Goal: Task Accomplishment & Management: Use online tool/utility

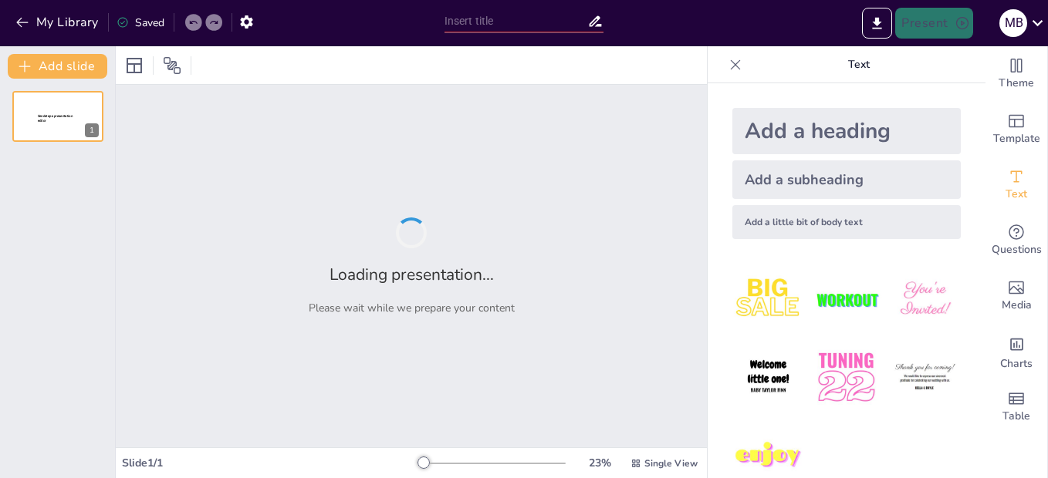
type input "Innovación Educativa: Curso de IA para el Diseño de Presentaciones"
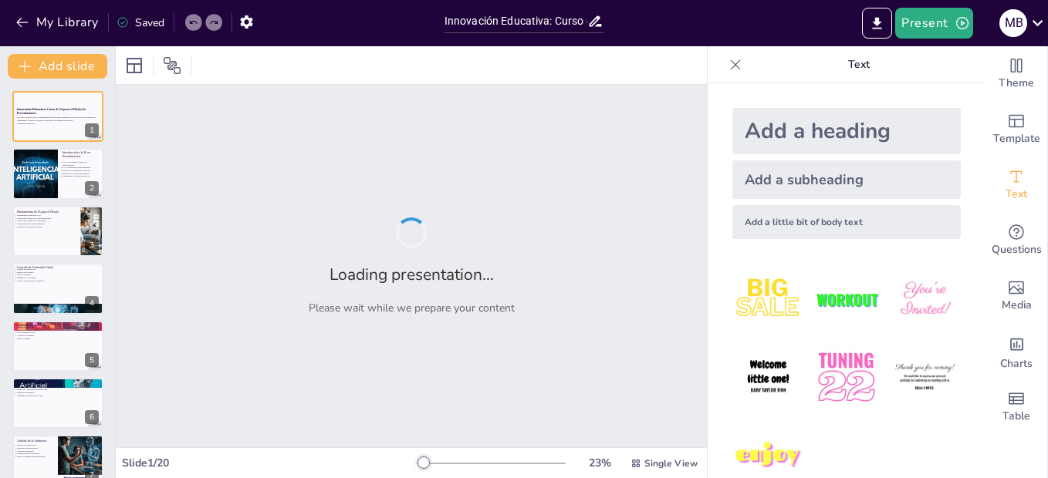
checkbox input "true"
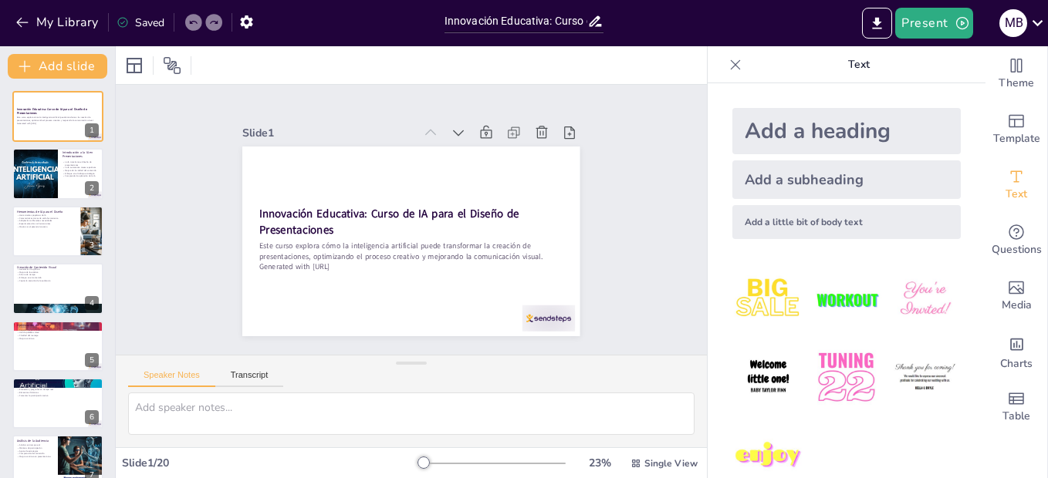
checkbox input "true"
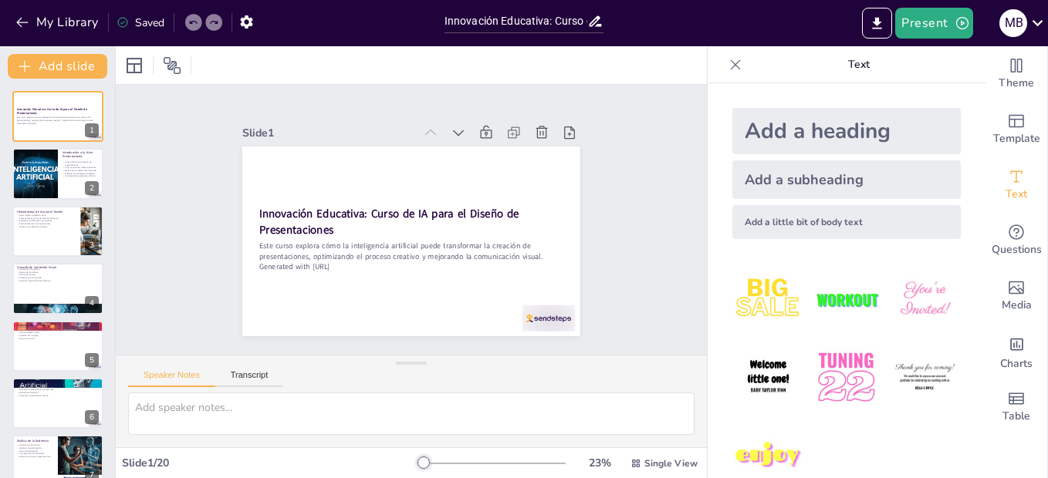
checkbox input "true"
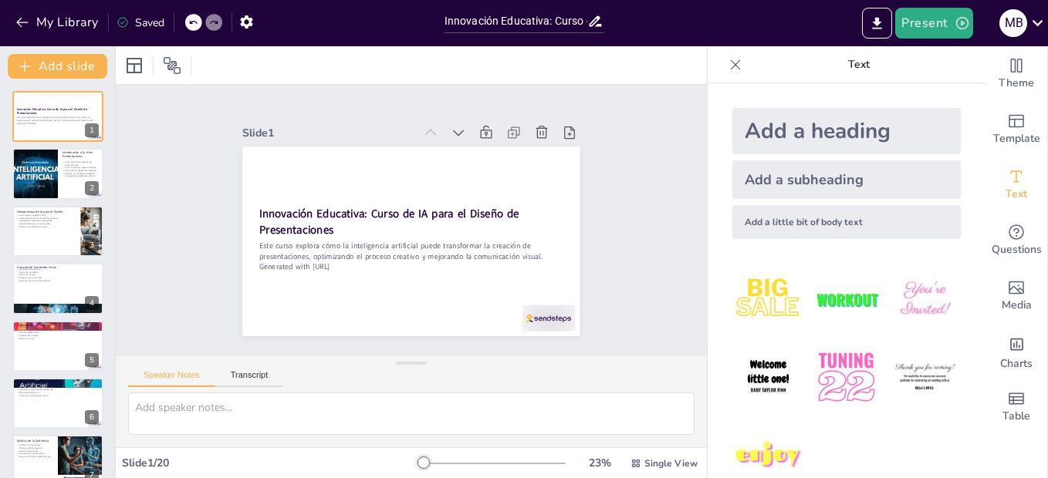
checkbox input "true"
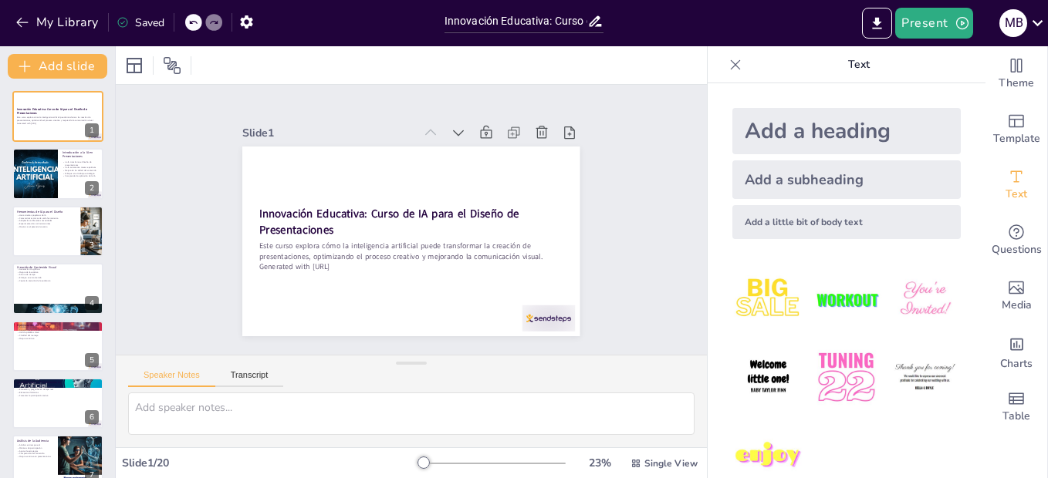
checkbox input "true"
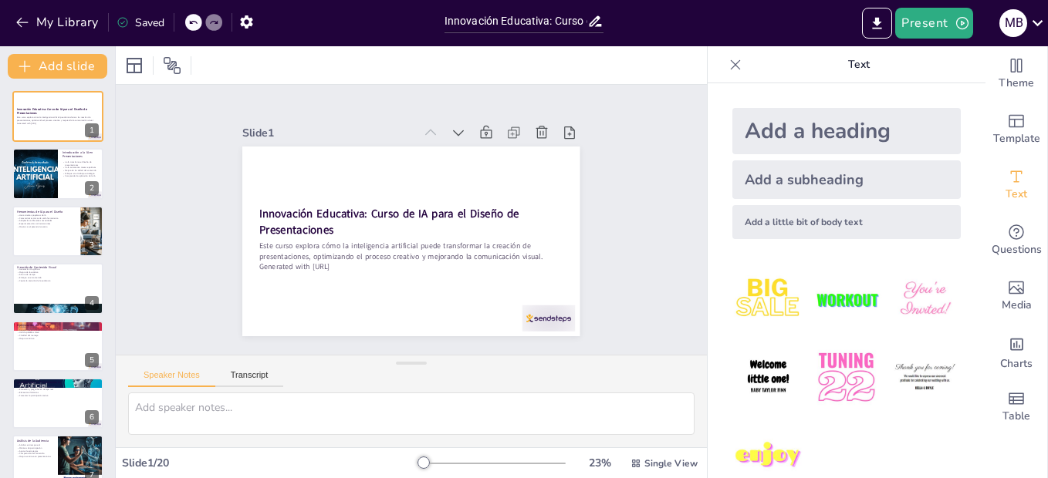
checkbox input "true"
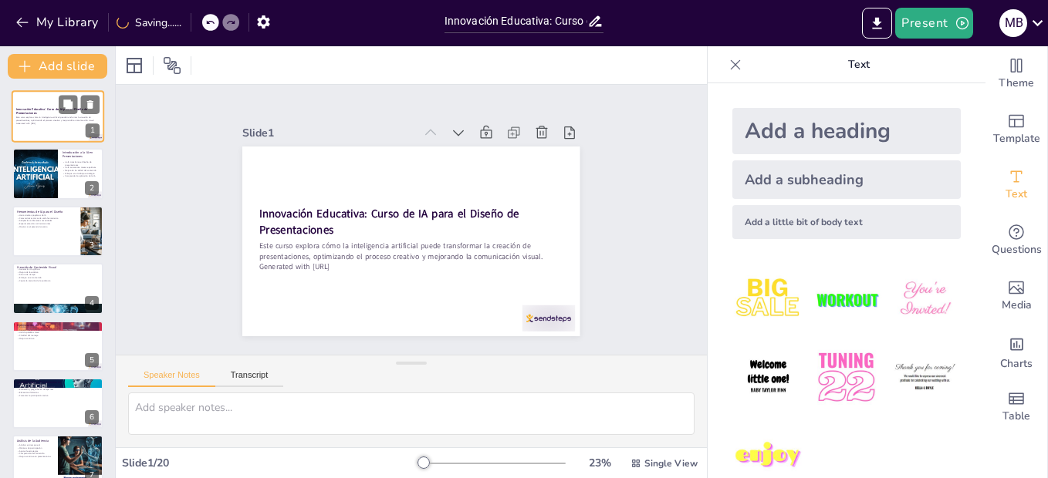
checkbox input "true"
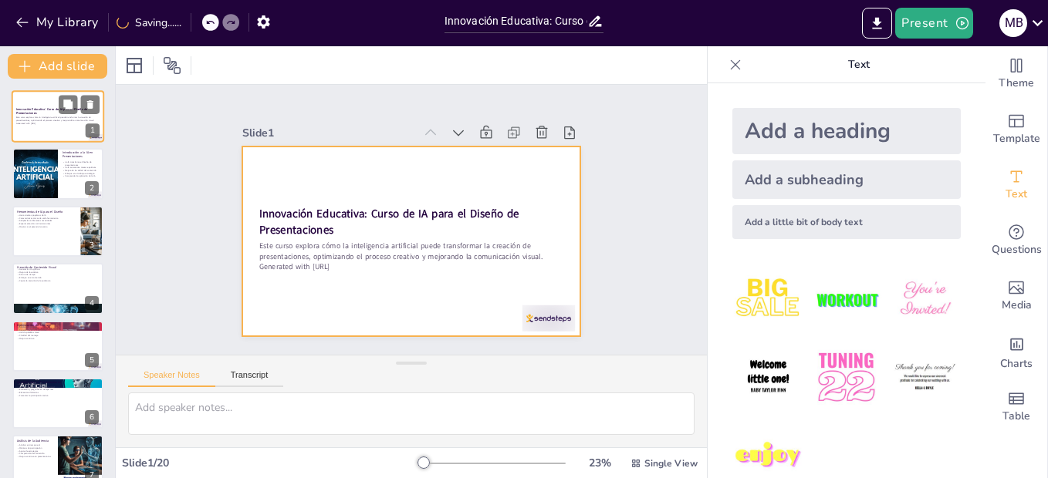
checkbox input "true"
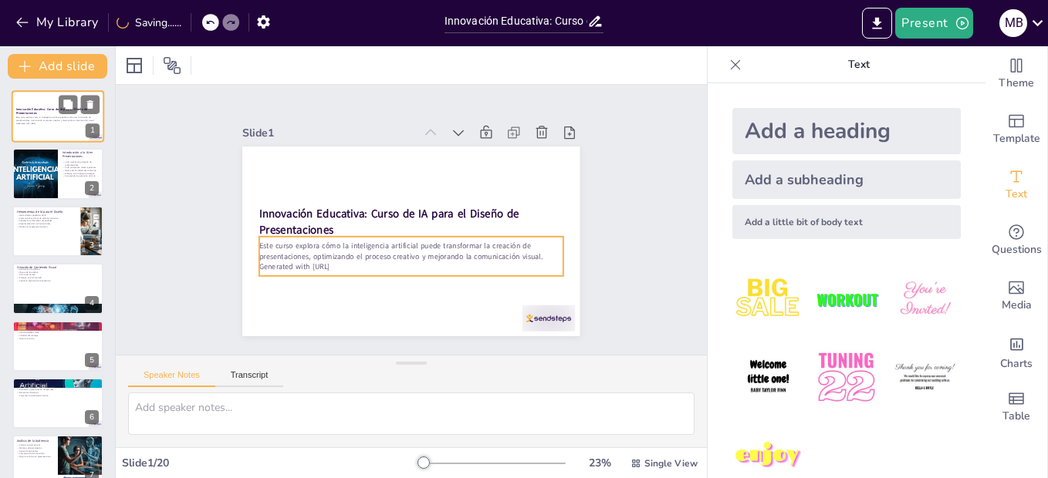
checkbox input "true"
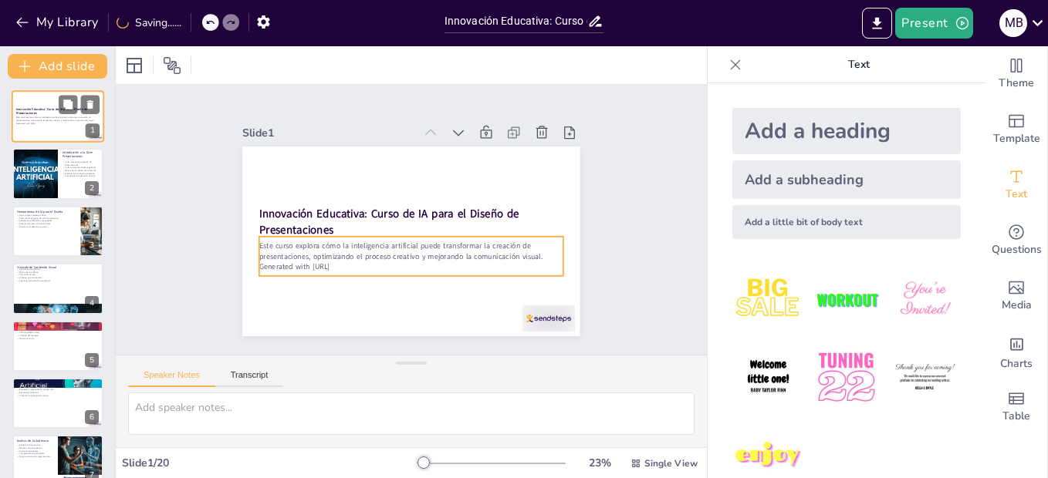
click at [58, 123] on p "Generated with [URL]" at bounding box center [57, 123] width 83 height 3
checkbox input "true"
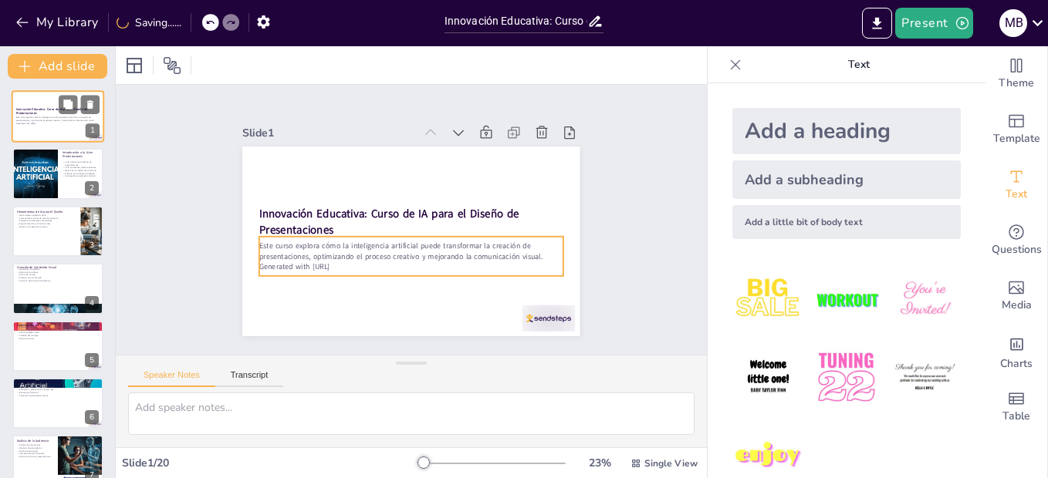
checkbox input "true"
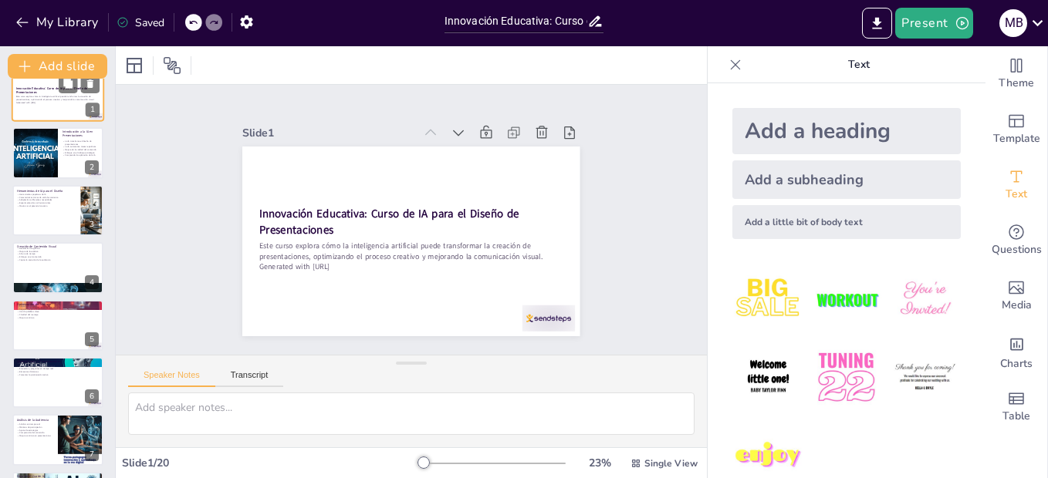
checkbox input "true"
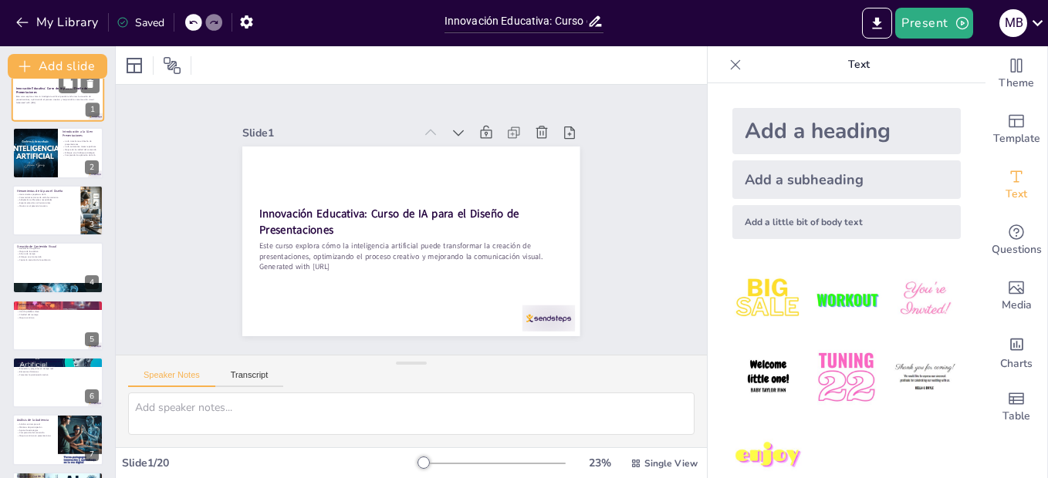
scroll to position [31, 0]
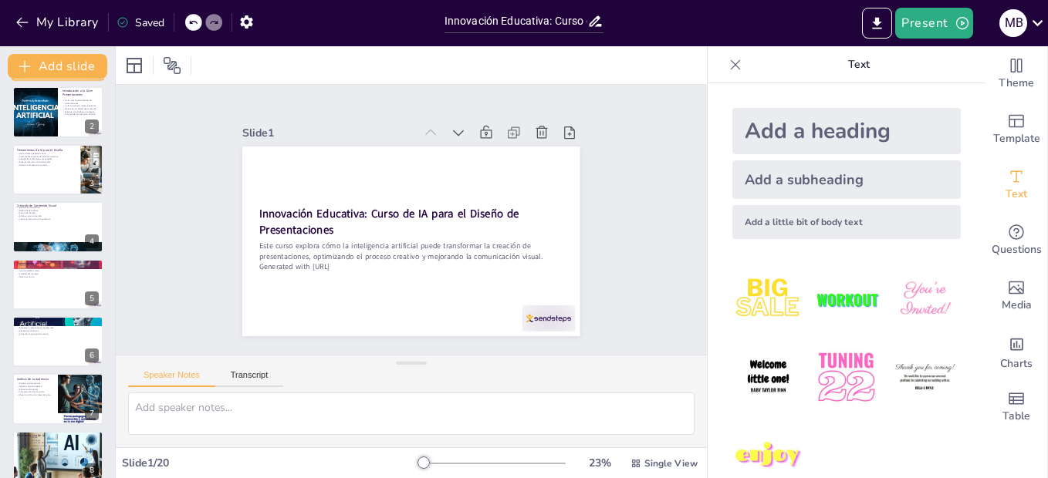
checkbox input "true"
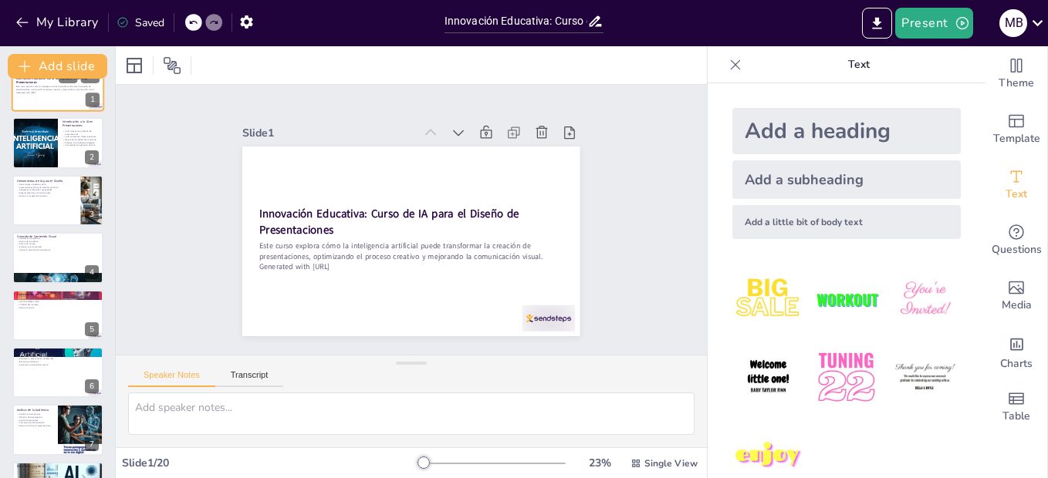
checkbox input "true"
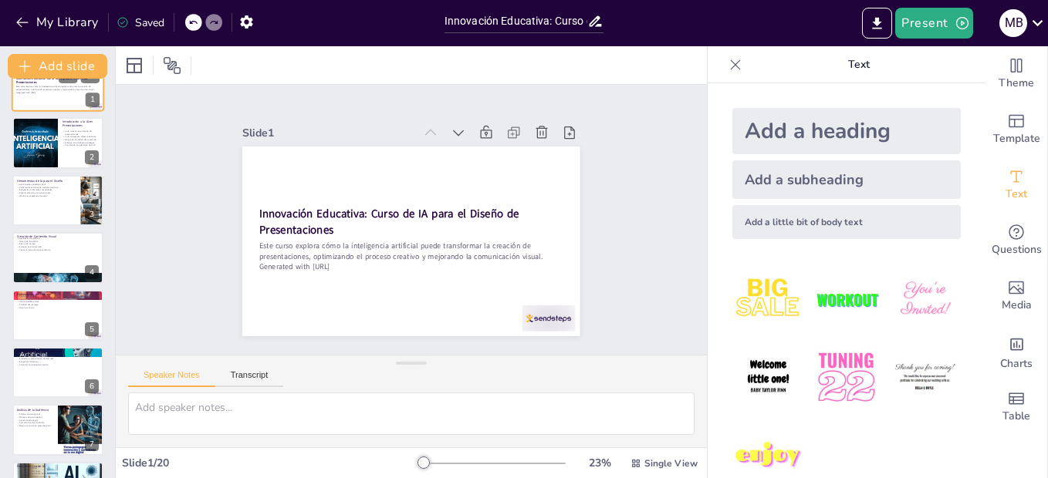
scroll to position [0, 0]
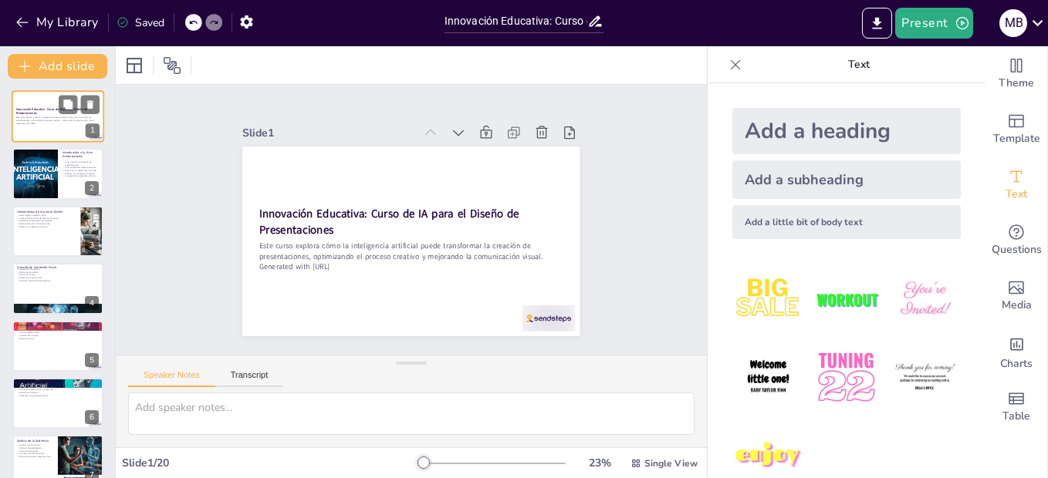
checkbox input "true"
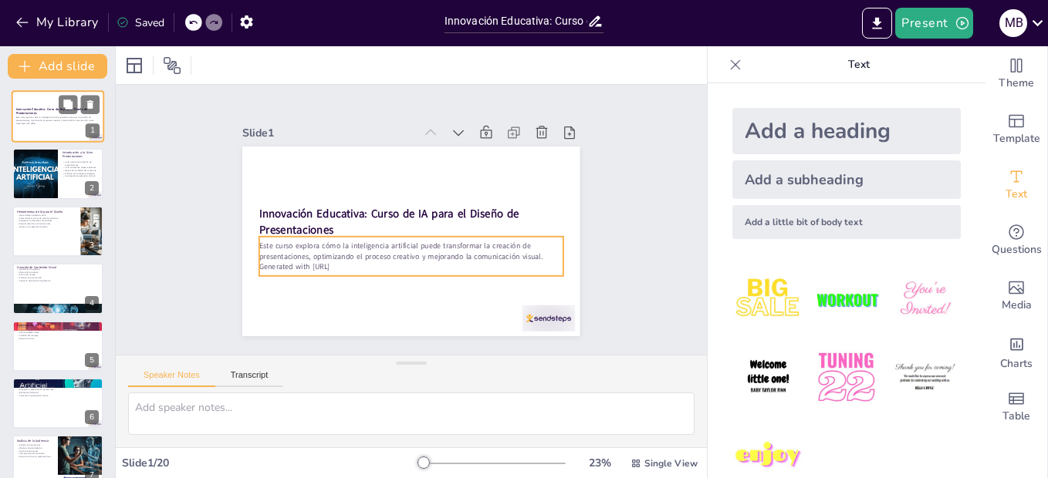
checkbox input "true"
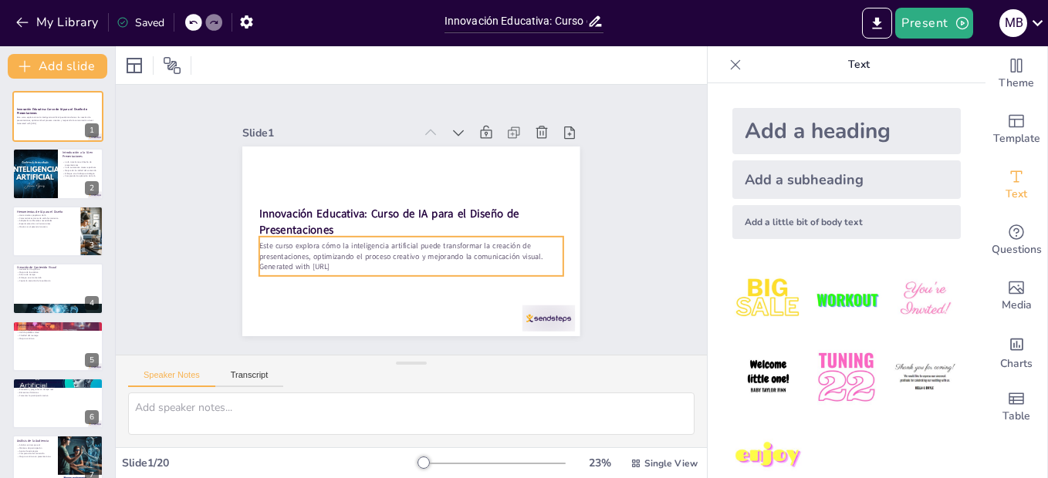
checkbox input "true"
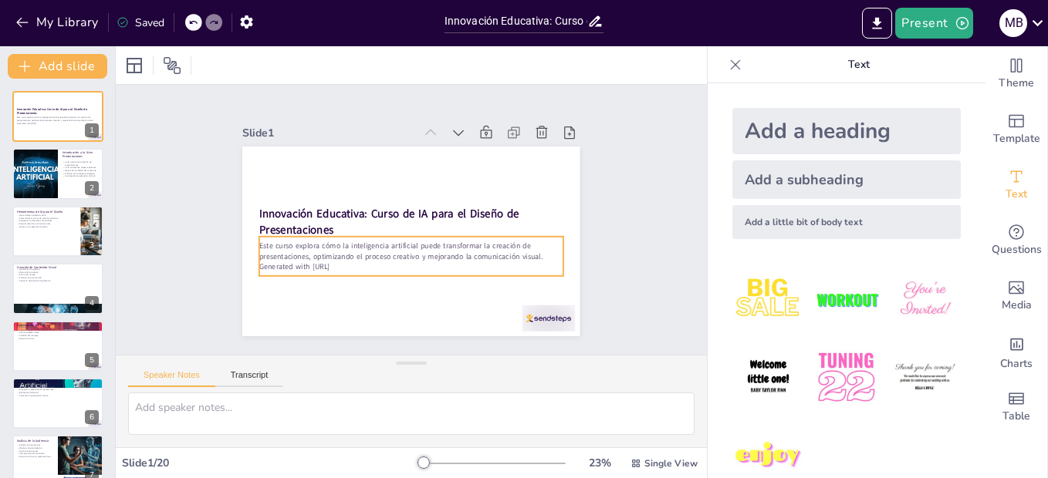
checkbox input "true"
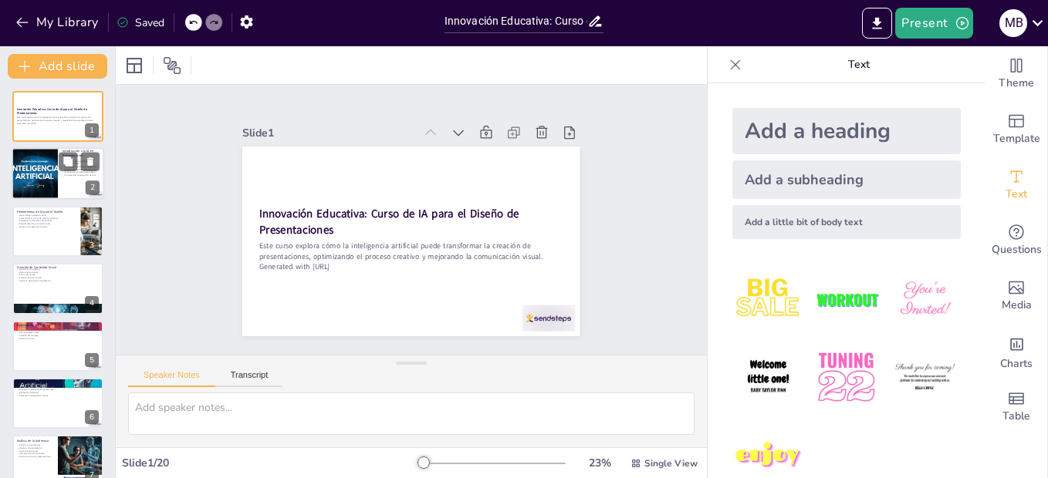
checkbox input "true"
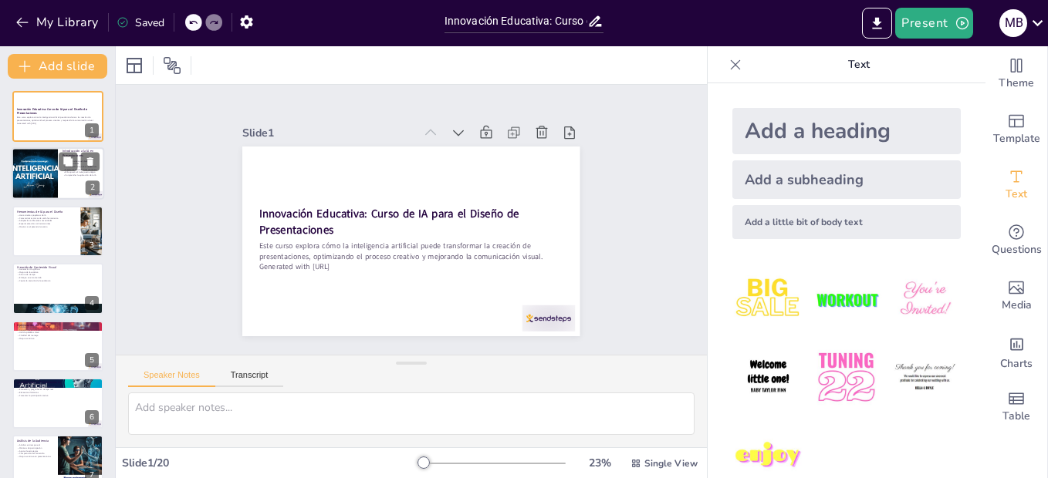
checkbox input "true"
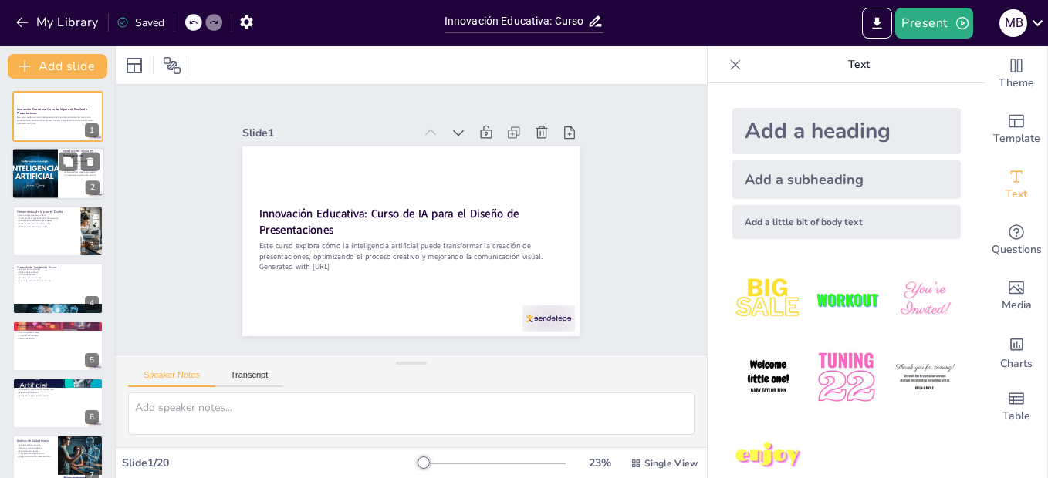
click at [40, 178] on div at bounding box center [34, 174] width 93 height 52
type textarea "La inteligencia artificial está cambiando la forma en que se crean las presenta…"
checkbox input "true"
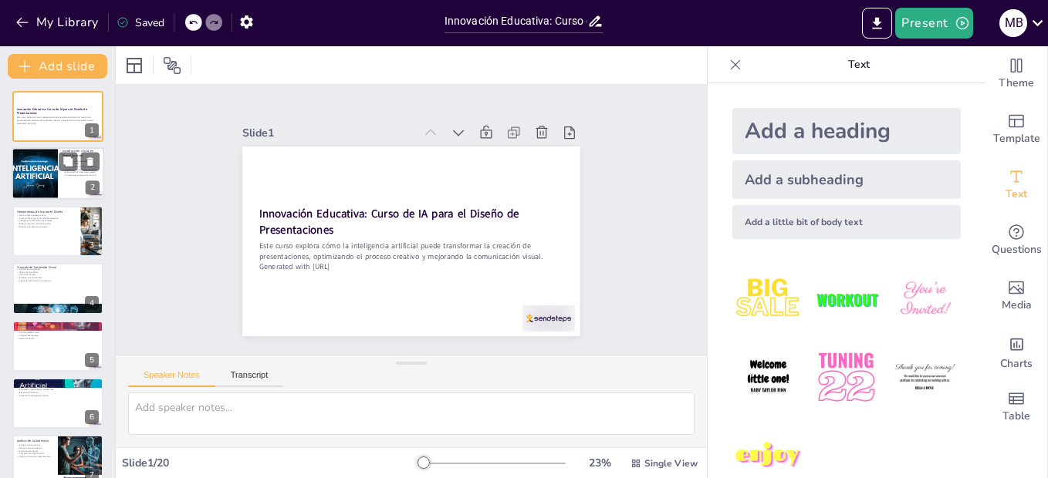
checkbox input "true"
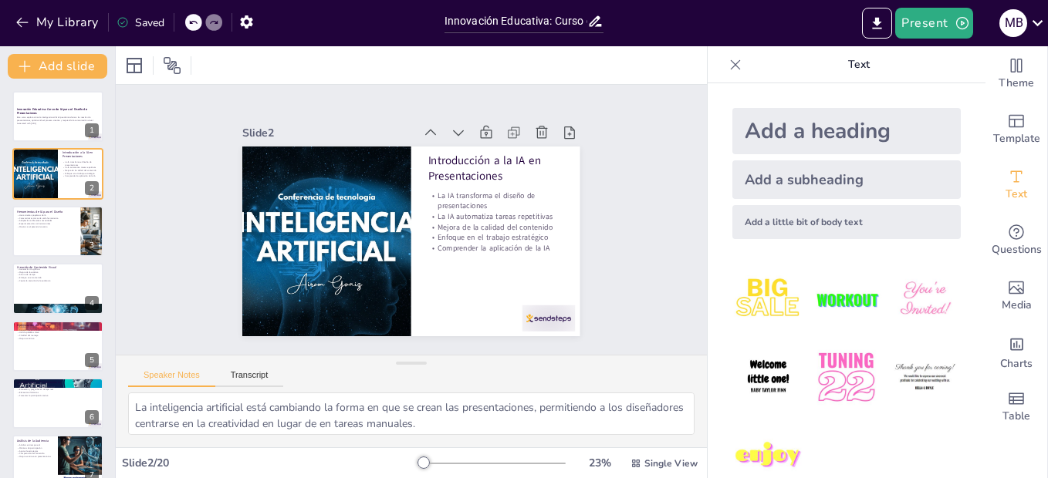
checkbox input "true"
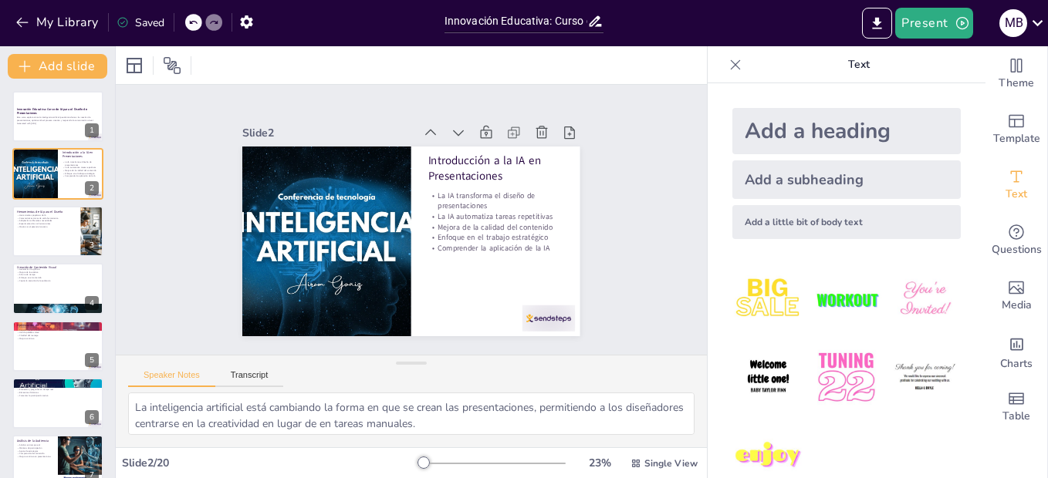
checkbox input "true"
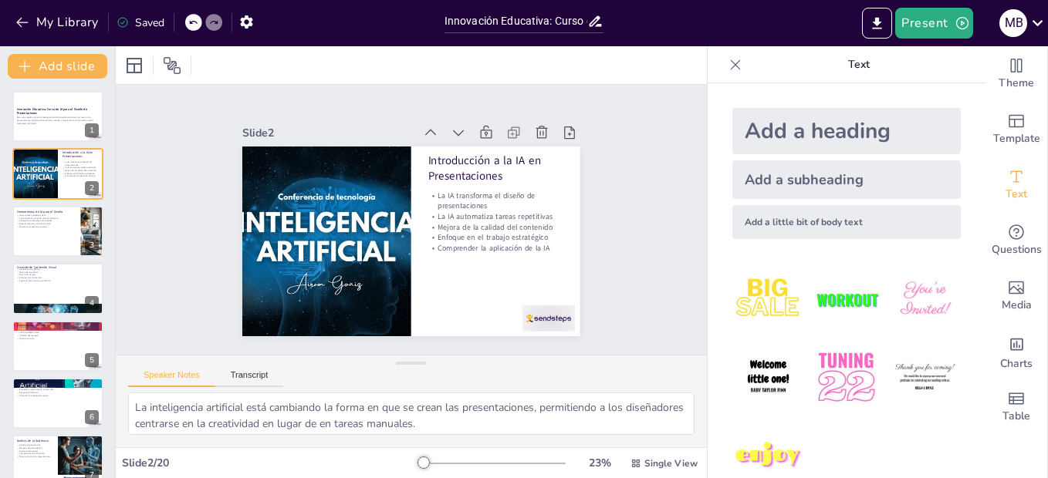
checkbox input "true"
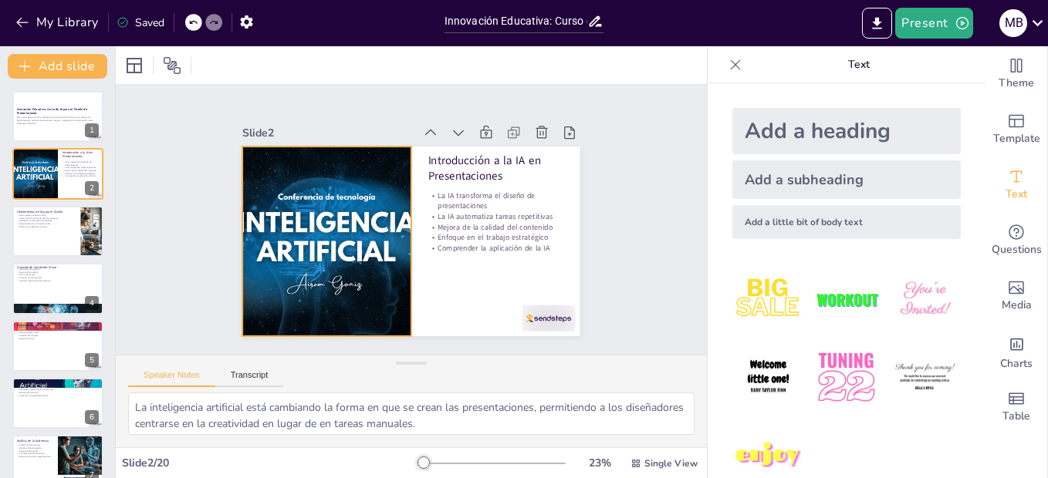
checkbox input "true"
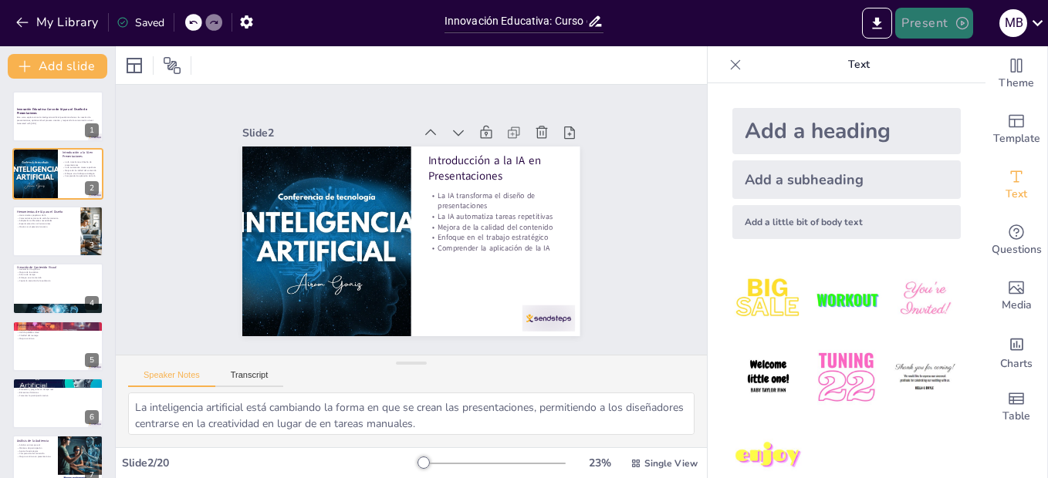
click at [950, 19] on button "Present" at bounding box center [933, 23] width 77 height 31
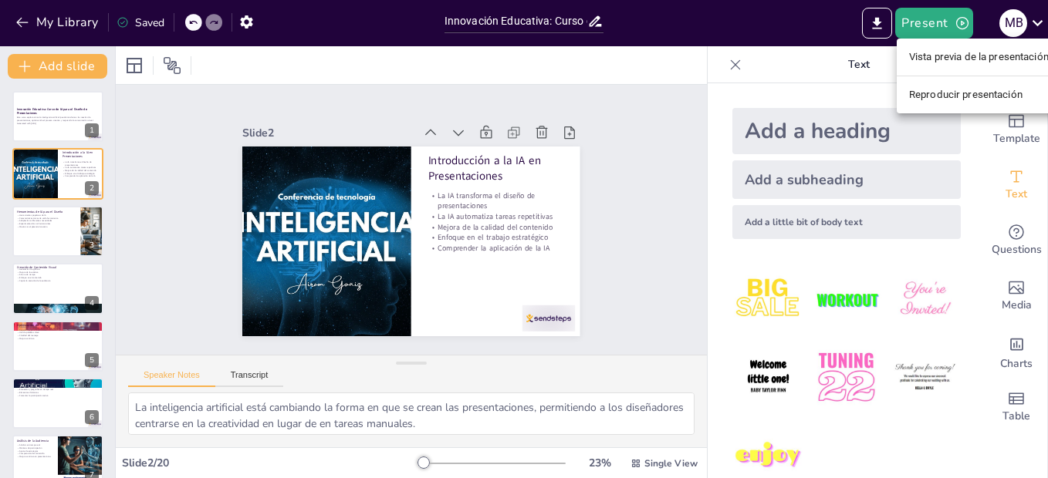
click at [935, 101] on li "Reproducir presentación" at bounding box center [979, 95] width 164 height 25
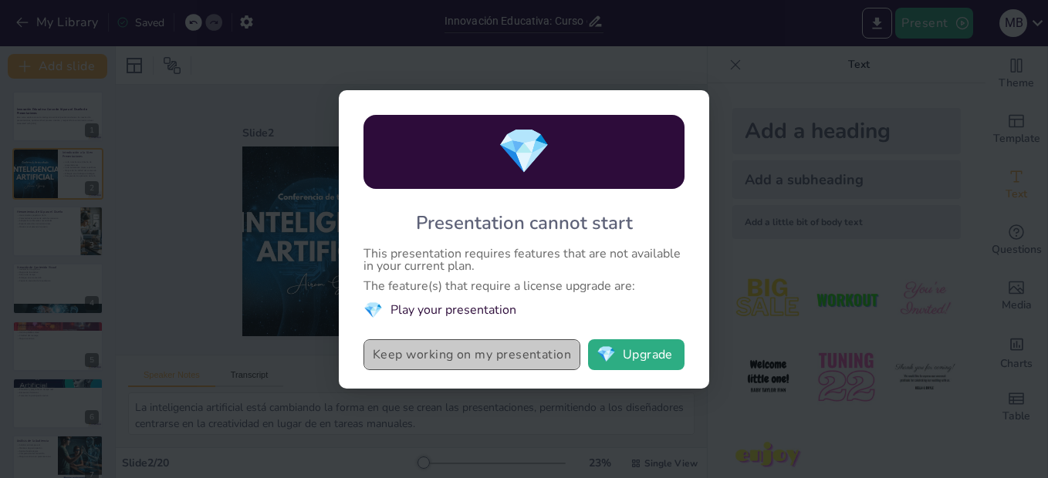
click at [528, 363] on button "Keep working on my presentation" at bounding box center [471, 355] width 217 height 31
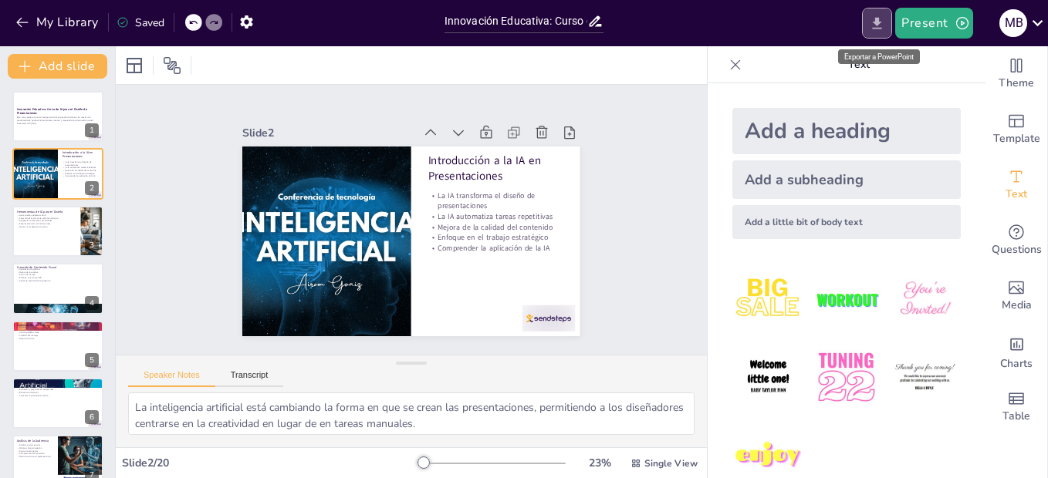
click at [873, 25] on icon "Export to PowerPoint" at bounding box center [877, 23] width 16 height 16
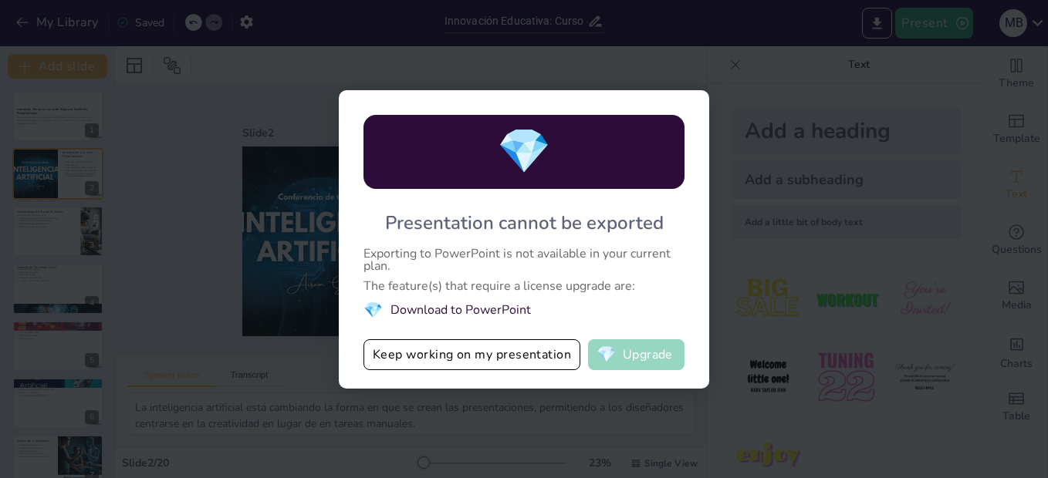
click at [627, 363] on button "💎 Upgrade" at bounding box center [636, 355] width 96 height 31
checkbox input "true"
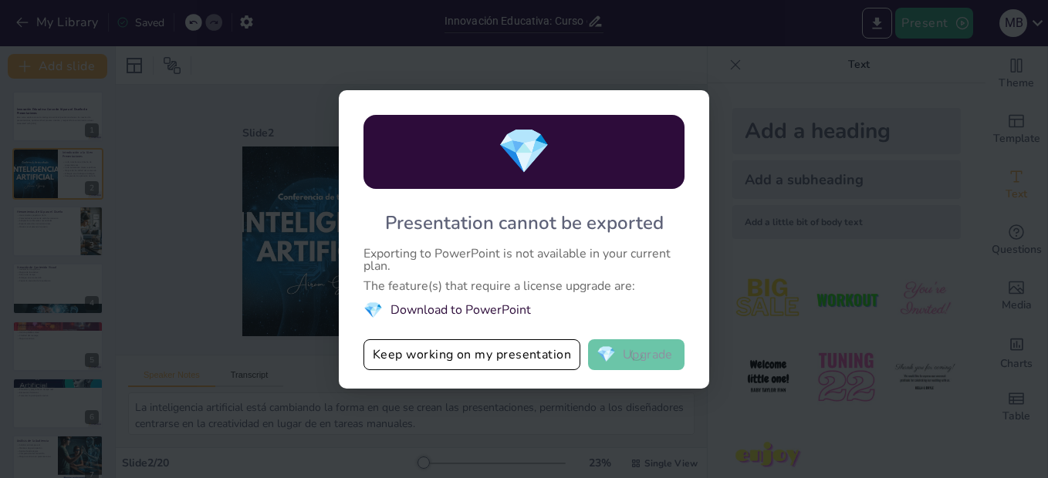
checkbox input "true"
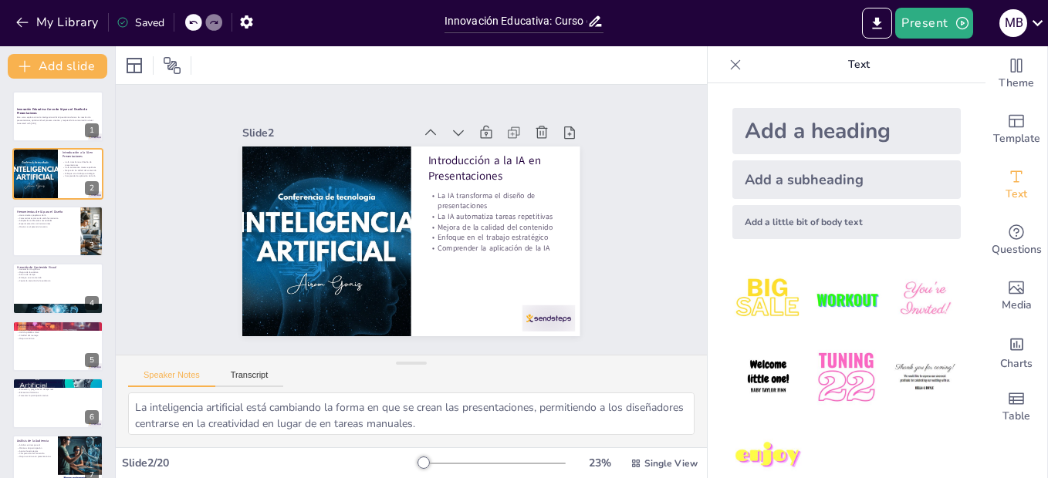
checkbox input "true"
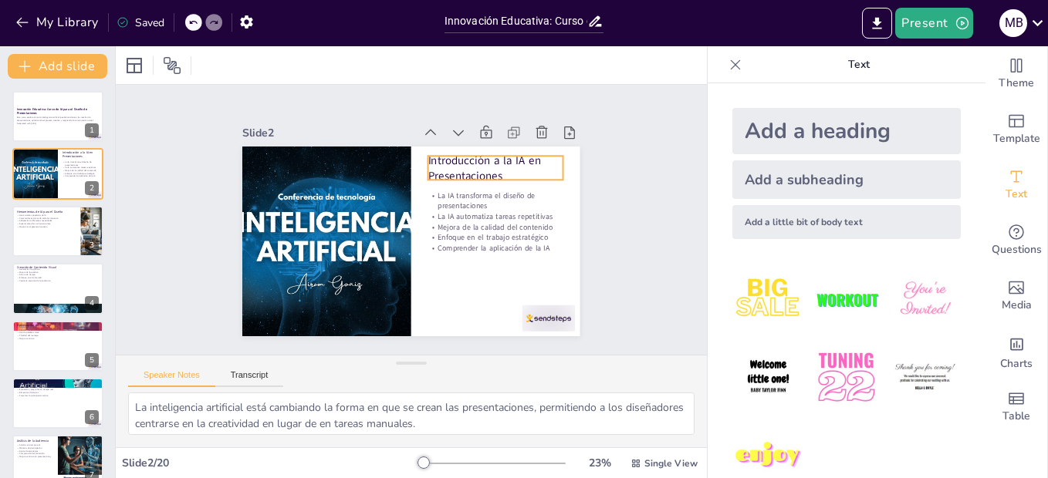
checkbox input "true"
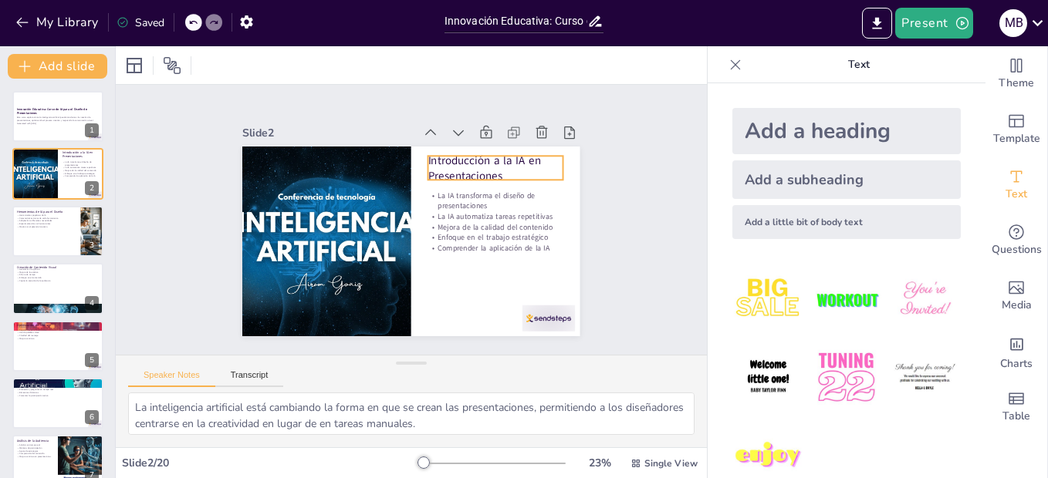
checkbox input "true"
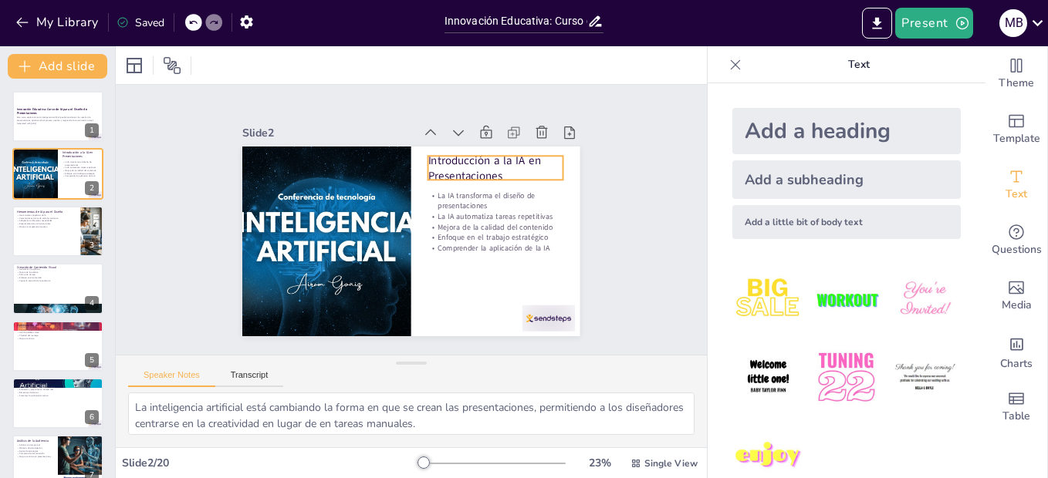
checkbox input "true"
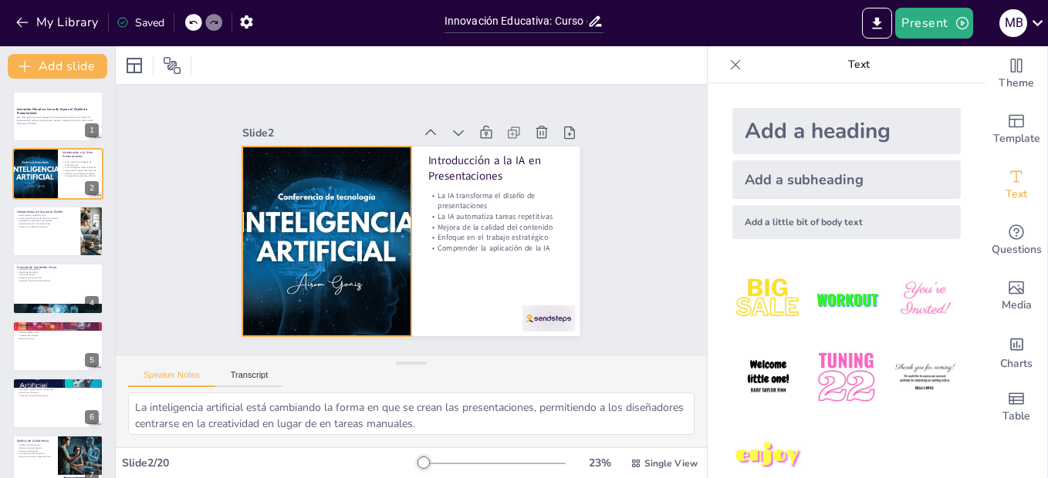
click at [393, 191] on div at bounding box center [379, 301] width 352 height 384
checkbox input "true"
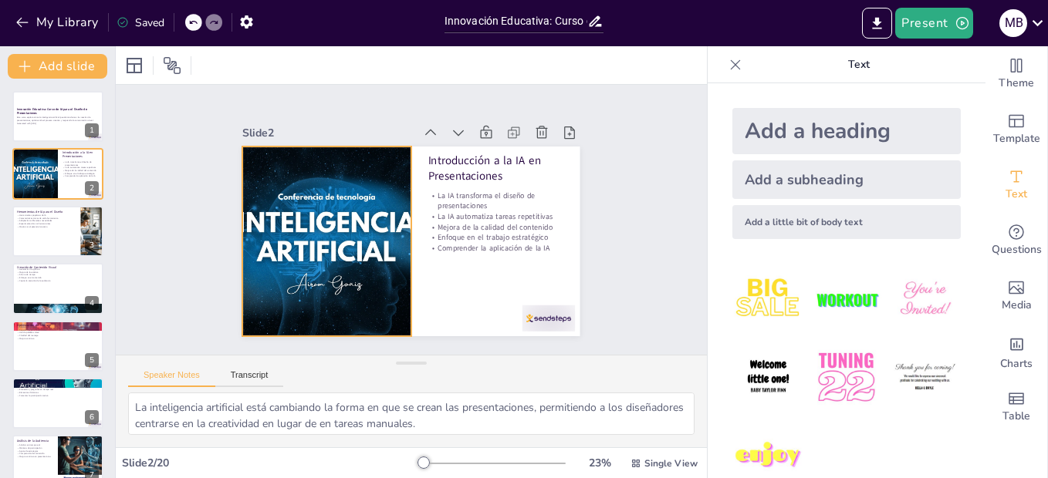
checkbox input "true"
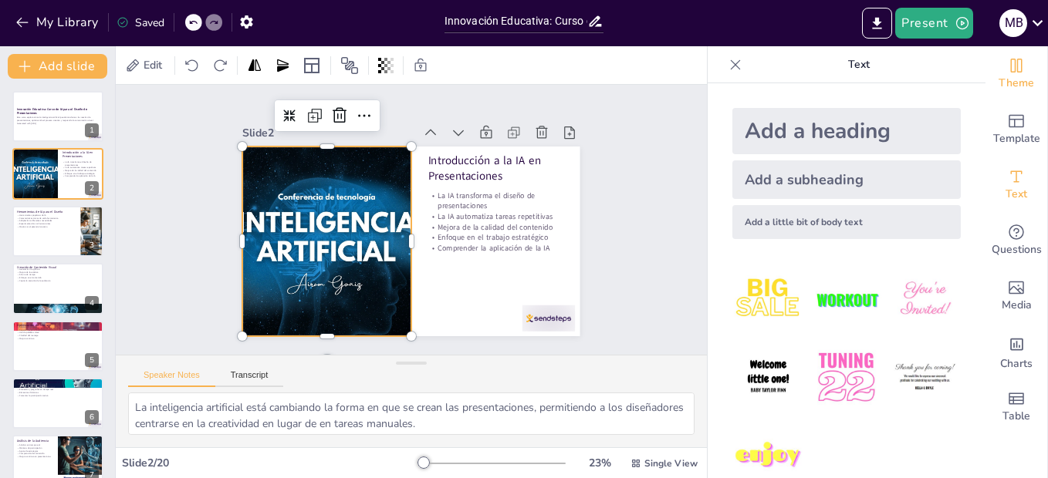
checkbox input "true"
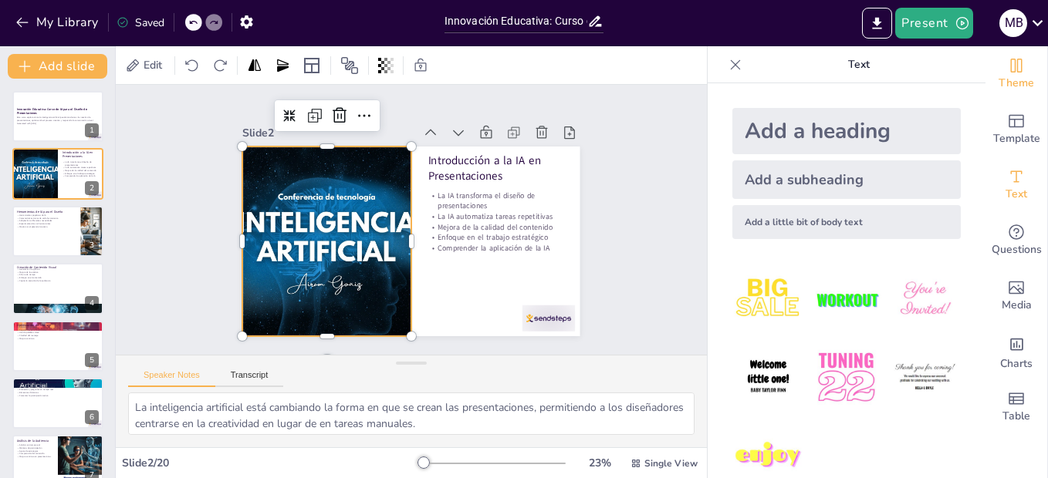
checkbox input "true"
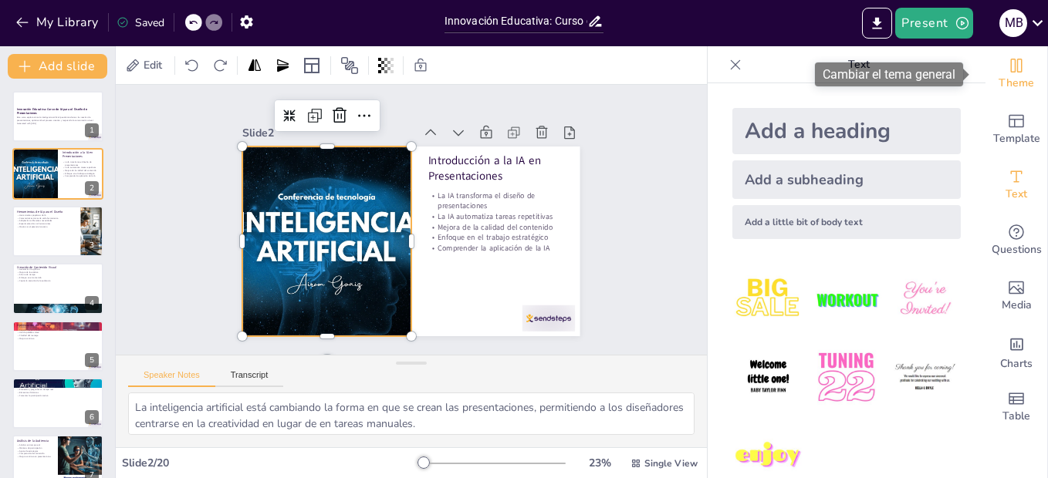
click at [1011, 72] on icon "Change the overall theme" at bounding box center [1017, 66] width 12 height 14
checkbox input "true"
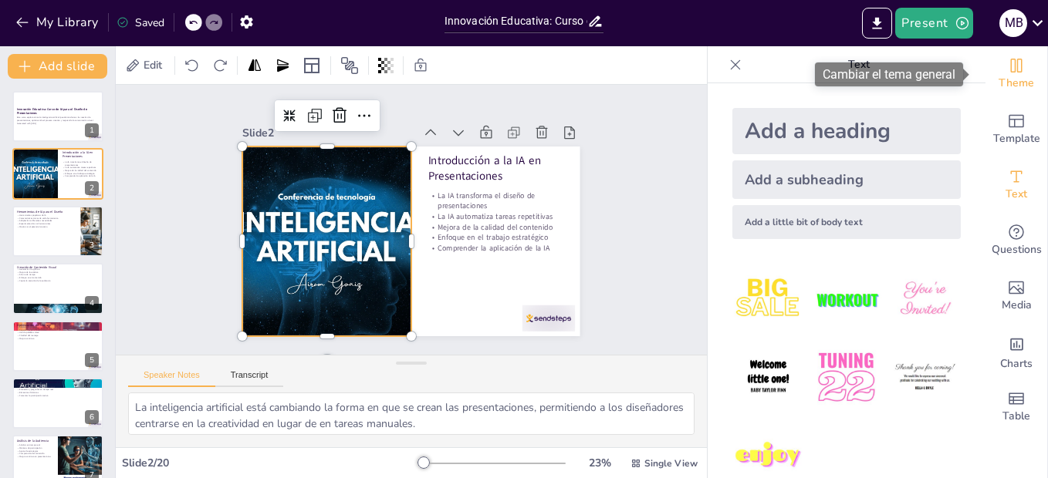
checkbox input "true"
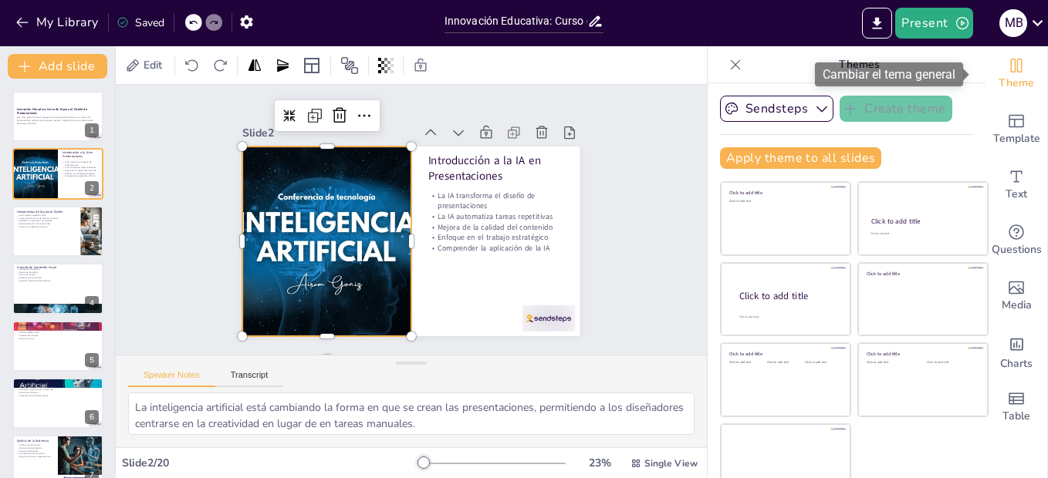
click at [1007, 72] on icon "Change the overall theme" at bounding box center [1016, 65] width 19 height 19
checkbox input "true"
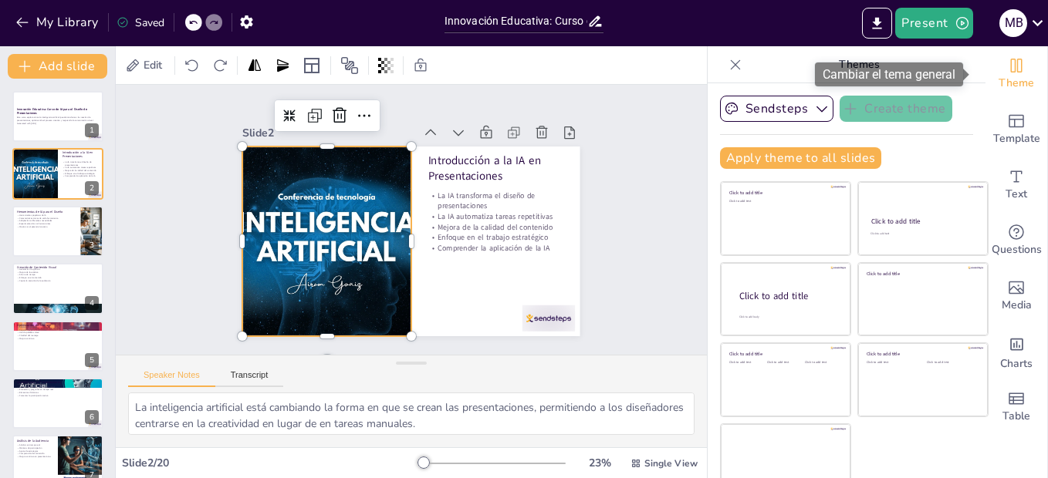
checkbox input "true"
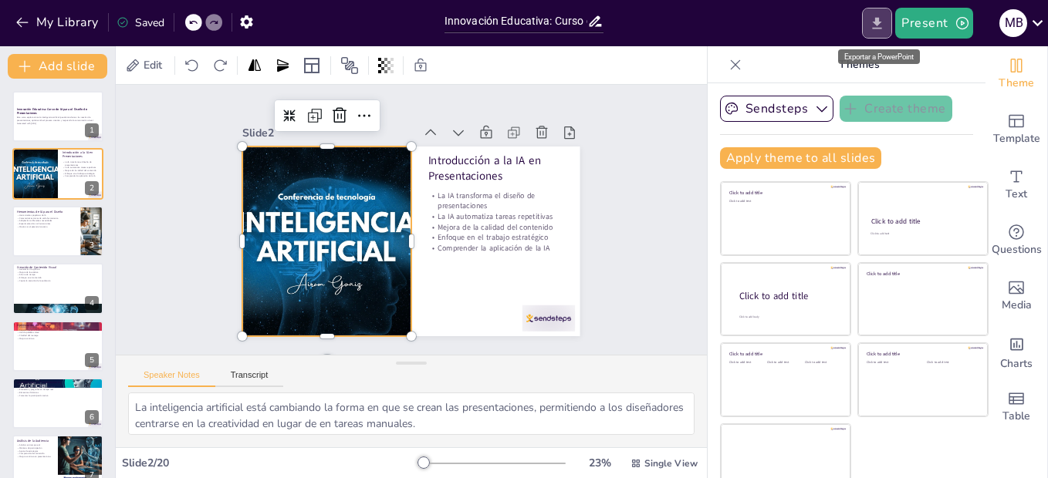
click at [878, 14] on button "Export to PowerPoint" at bounding box center [877, 23] width 30 height 31
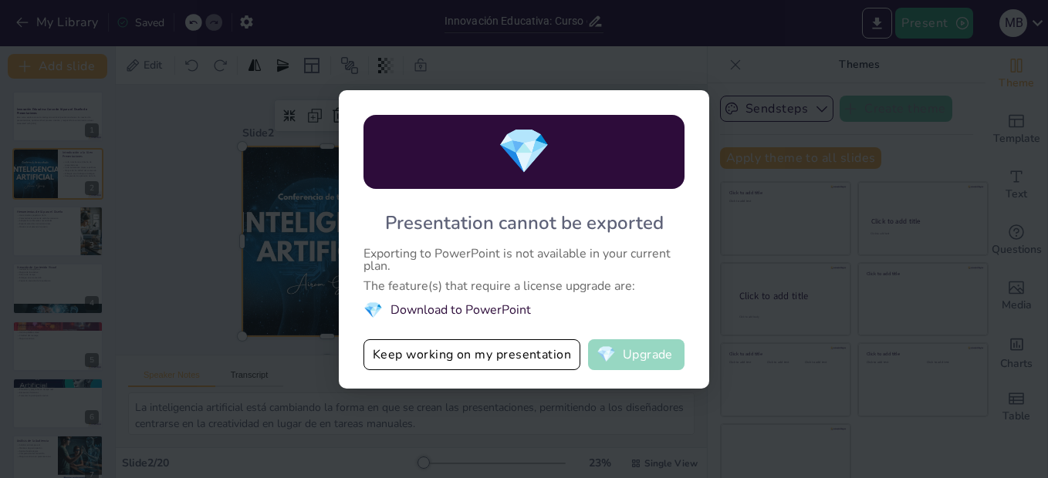
click at [617, 367] on button "💎 Upgrade" at bounding box center [636, 355] width 96 height 31
checkbox input "true"
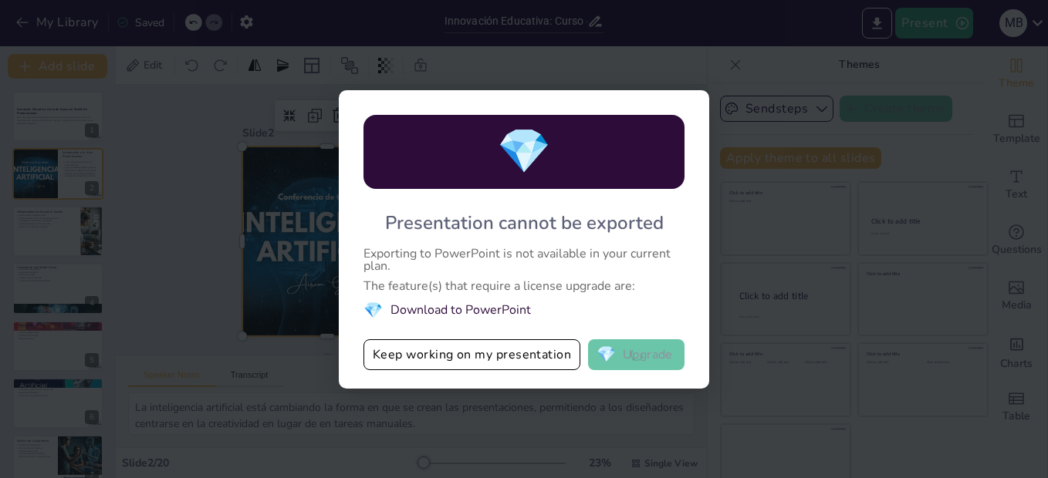
checkbox input "true"
